Goal: Find contact information: Find contact information

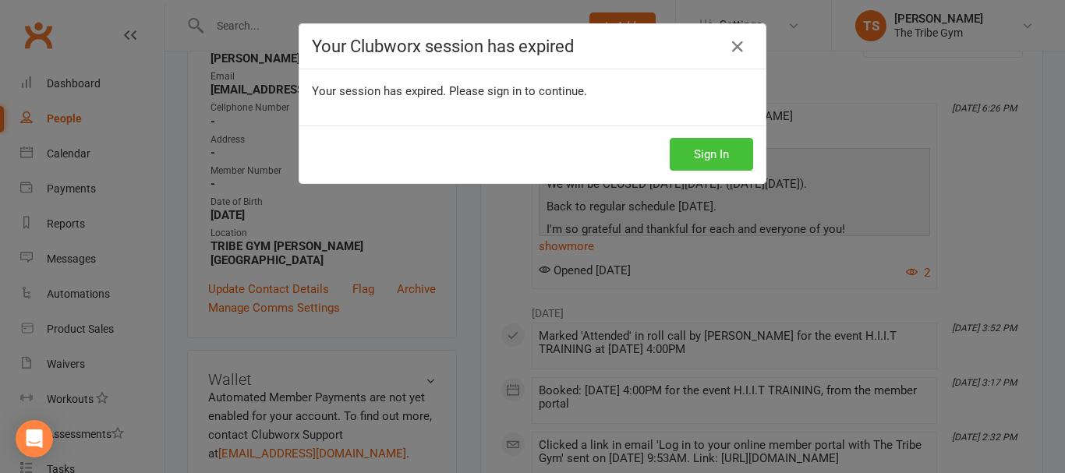
click at [686, 156] on button "Sign In" at bounding box center [711, 154] width 83 height 33
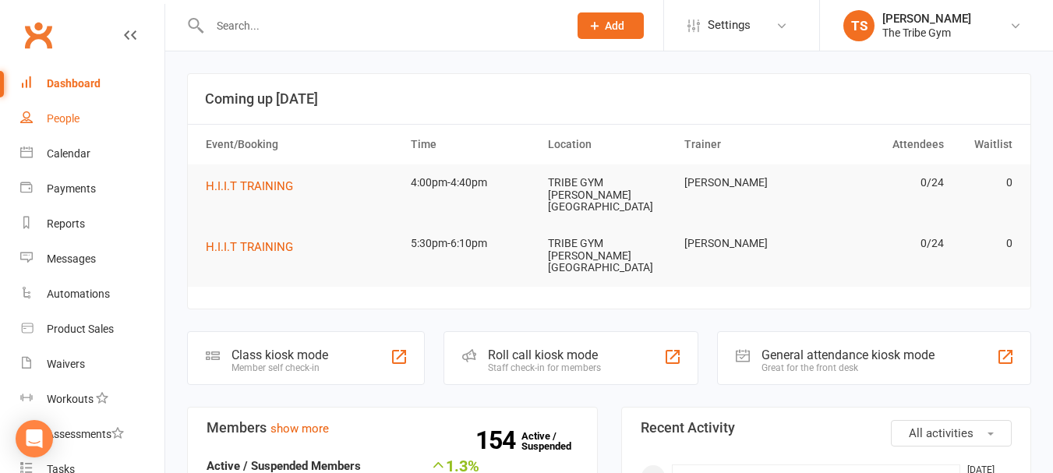
click at [69, 109] on link "People" at bounding box center [92, 118] width 144 height 35
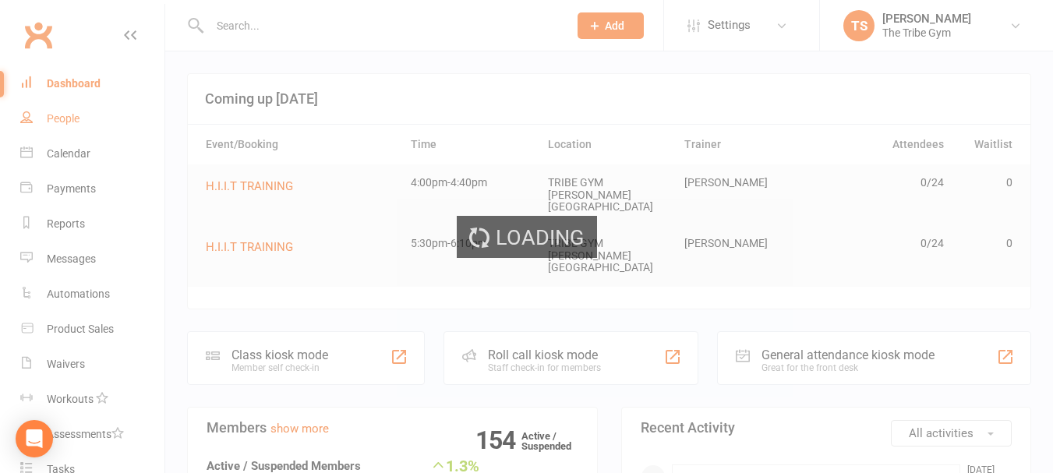
select select "100"
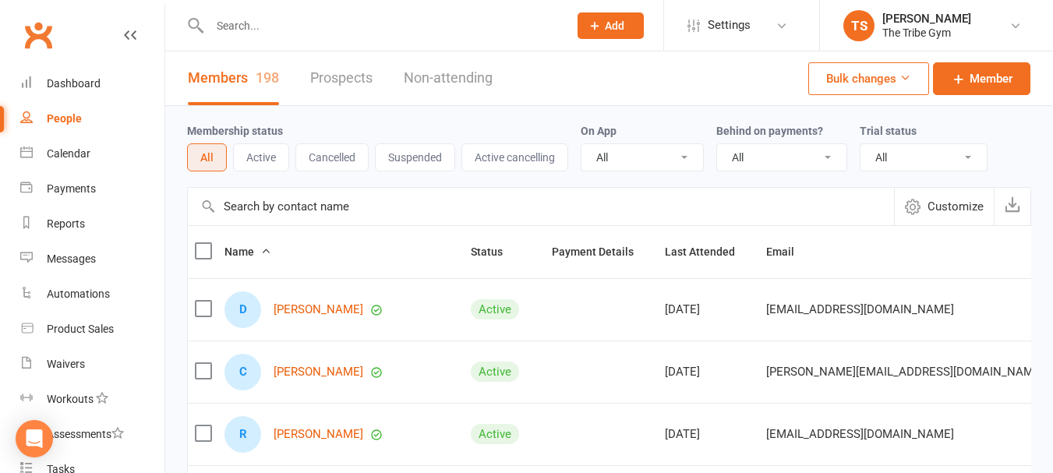
click at [265, 16] on input "text" at bounding box center [381, 26] width 352 height 22
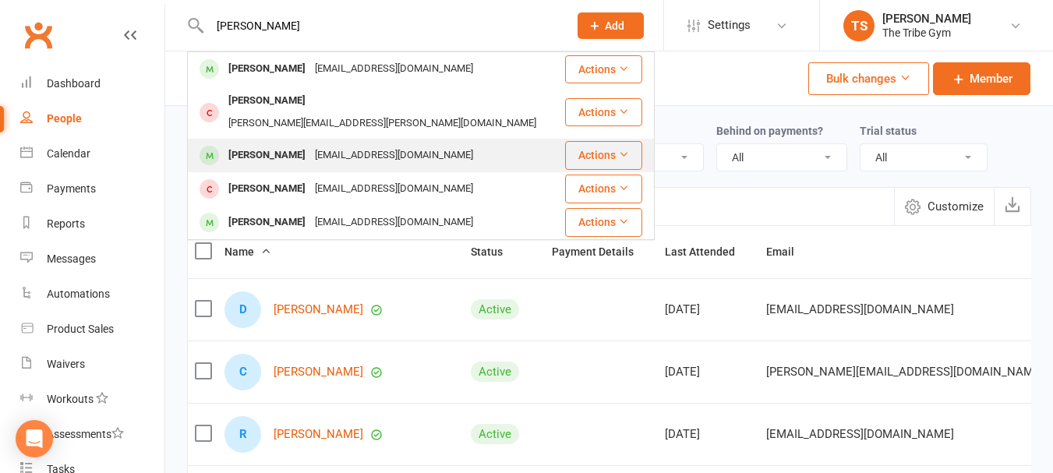
type input "[PERSON_NAME]"
click at [340, 144] on div "[EMAIL_ADDRESS][DOMAIN_NAME]" at bounding box center [394, 155] width 168 height 23
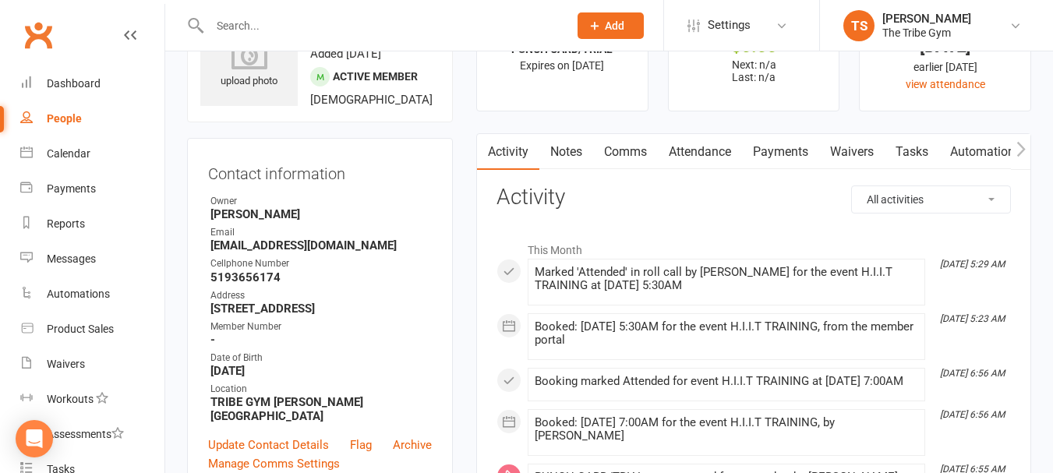
scroll to position [156, 0]
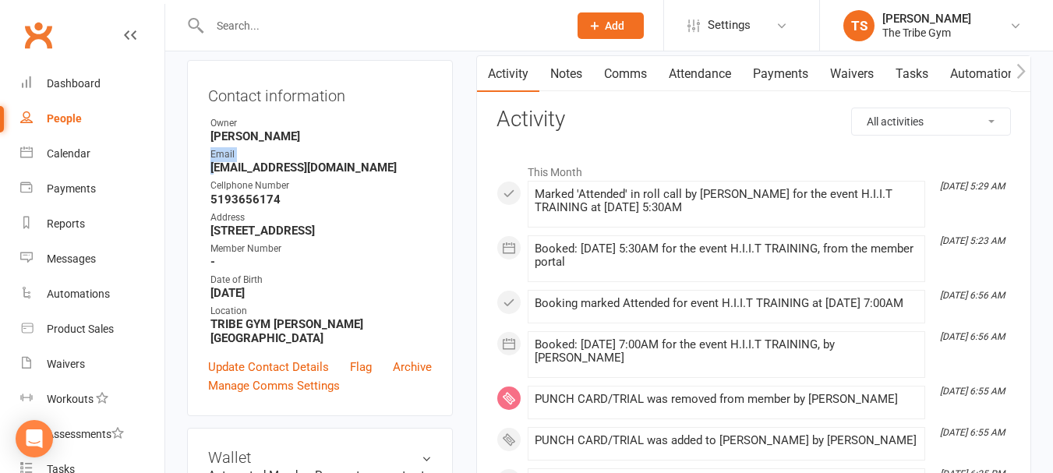
drag, startPoint x: 209, startPoint y: 200, endPoint x: 217, endPoint y: 203, distance: 8.4
click at [217, 175] on li "Email [EMAIL_ADDRESS][DOMAIN_NAME]" at bounding box center [320, 160] width 224 height 27
click at [386, 175] on strong "[EMAIL_ADDRESS][DOMAIN_NAME]" at bounding box center [320, 168] width 221 height 14
drag, startPoint x: 210, startPoint y: 203, endPoint x: 334, endPoint y: 210, distance: 124.1
click at [334, 175] on li "Email [EMAIL_ADDRESS][DOMAIN_NAME]" at bounding box center [320, 160] width 224 height 27
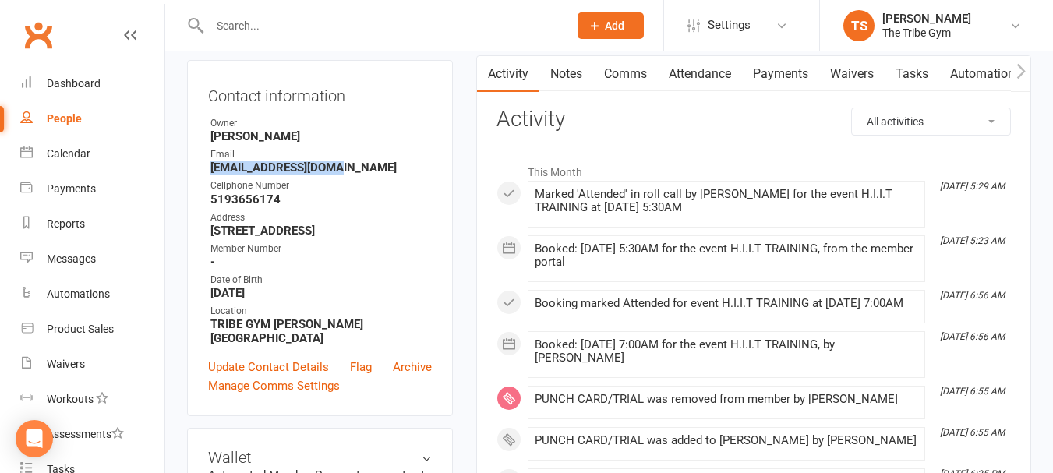
copy strong "[EMAIL_ADDRESS][DOMAIN_NAME]"
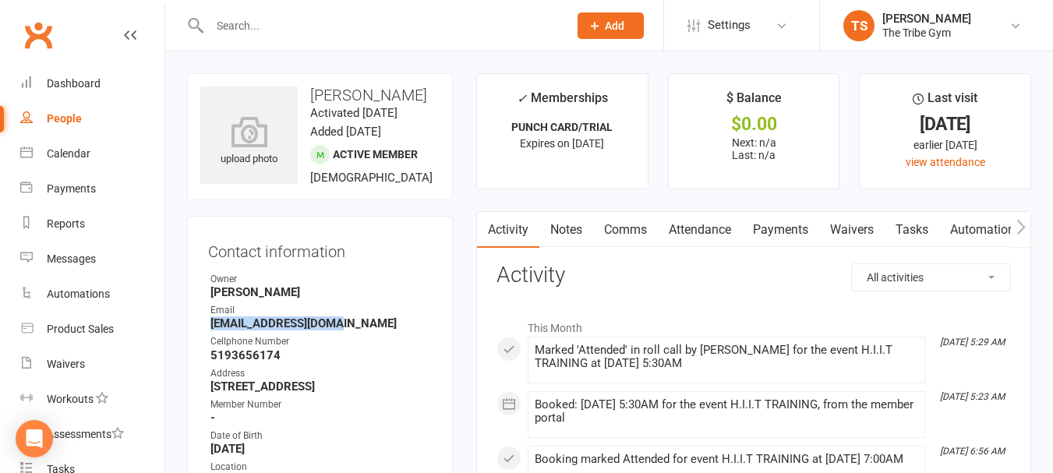
scroll to position [468, 0]
